Goal: Task Accomplishment & Management: Use online tool/utility

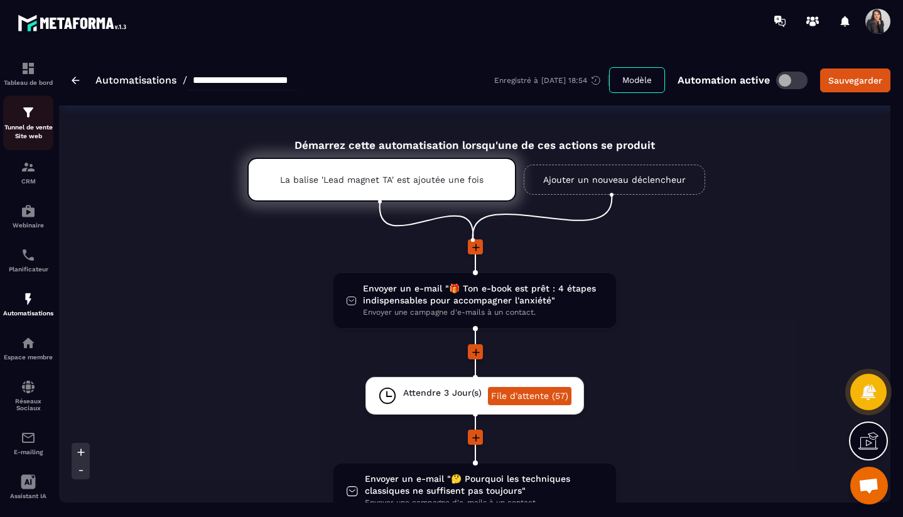
click at [25, 124] on p "Tunnel de vente Site web" at bounding box center [28, 132] width 50 height 18
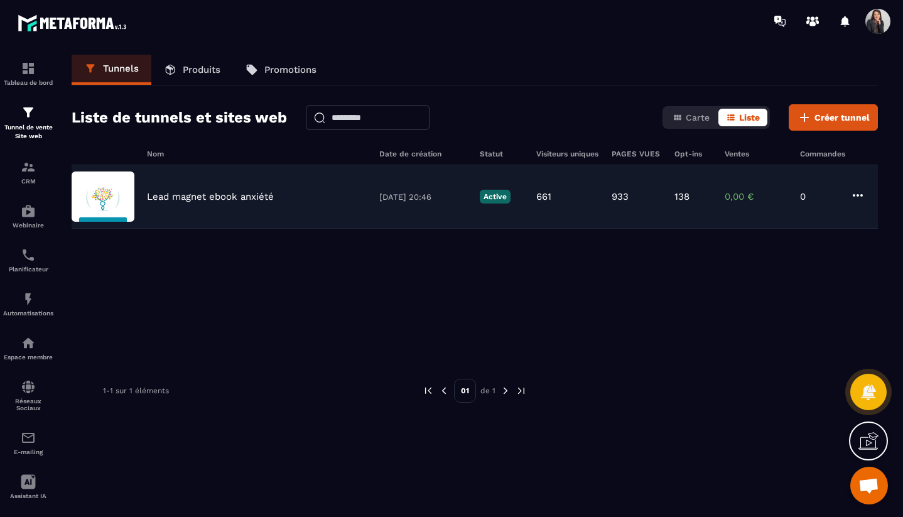
click at [419, 199] on p "[DATE] 20:46" at bounding box center [423, 196] width 88 height 9
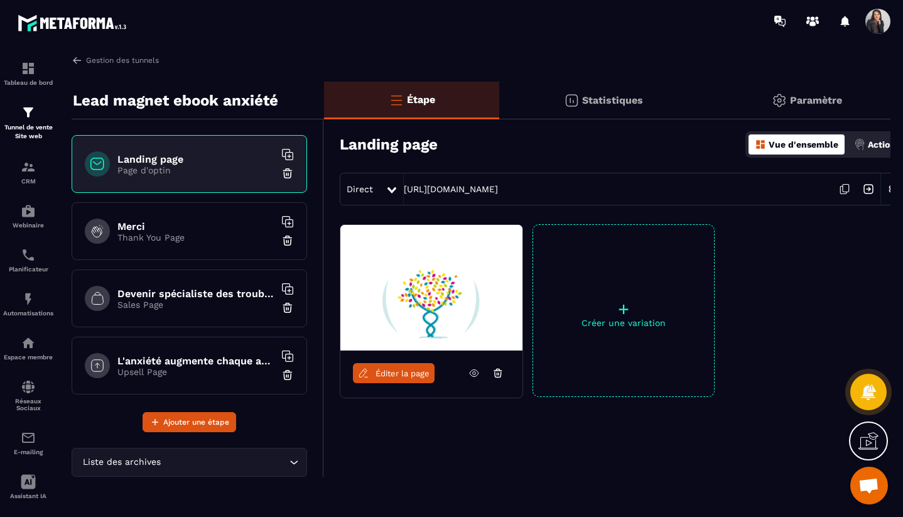
click at [387, 191] on icon at bounding box center [391, 190] width 9 height 6
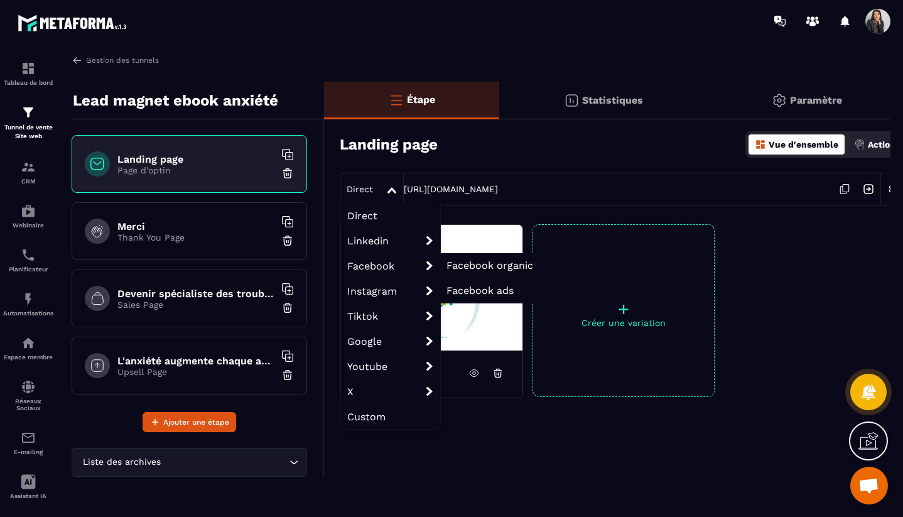
click at [475, 267] on span "Facebook organic" at bounding box center [489, 265] width 87 height 12
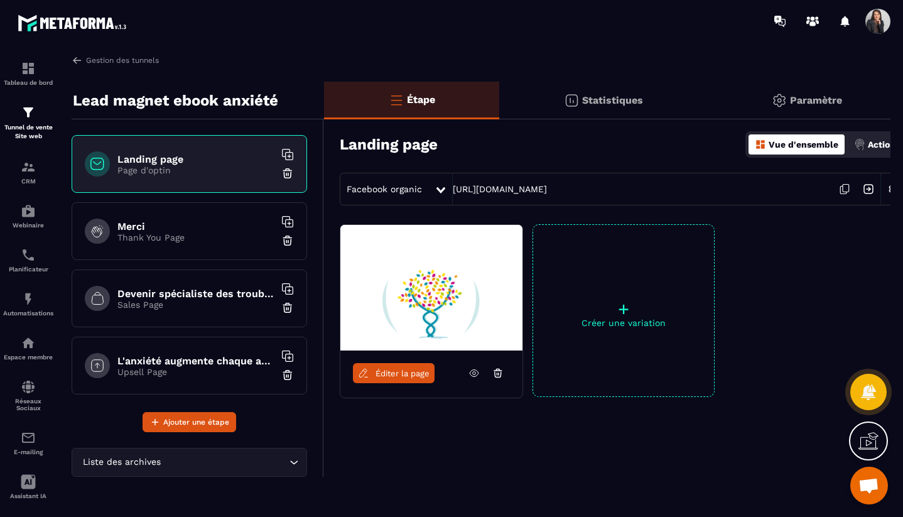
click at [843, 188] on icon at bounding box center [845, 189] width 24 height 24
click at [845, 190] on icon at bounding box center [845, 189] width 24 height 24
click at [33, 172] on img at bounding box center [28, 166] width 15 height 15
